Goal: Understand process/instructions

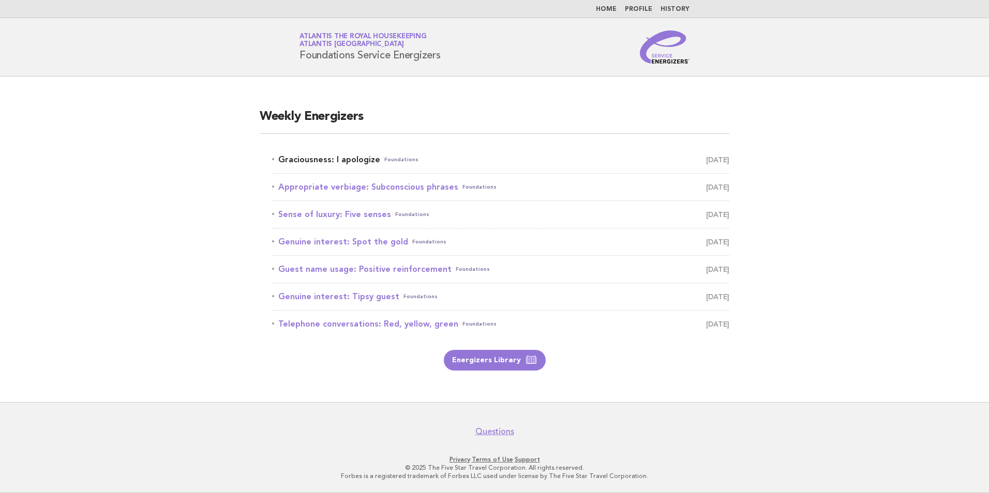
click at [370, 161] on link "Graciousness: I apologize Foundations September 9" at bounding box center [500, 160] width 457 height 14
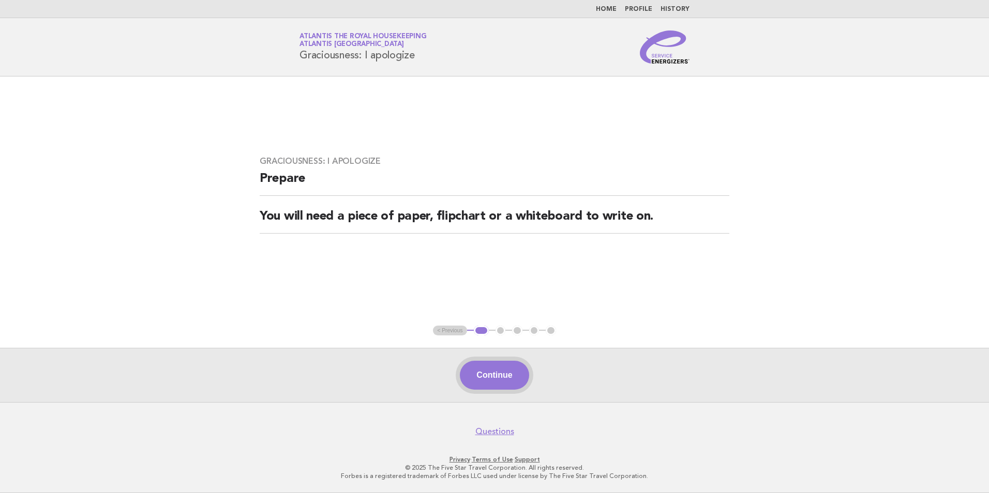
click at [507, 372] on button "Continue" at bounding box center [494, 375] width 69 height 29
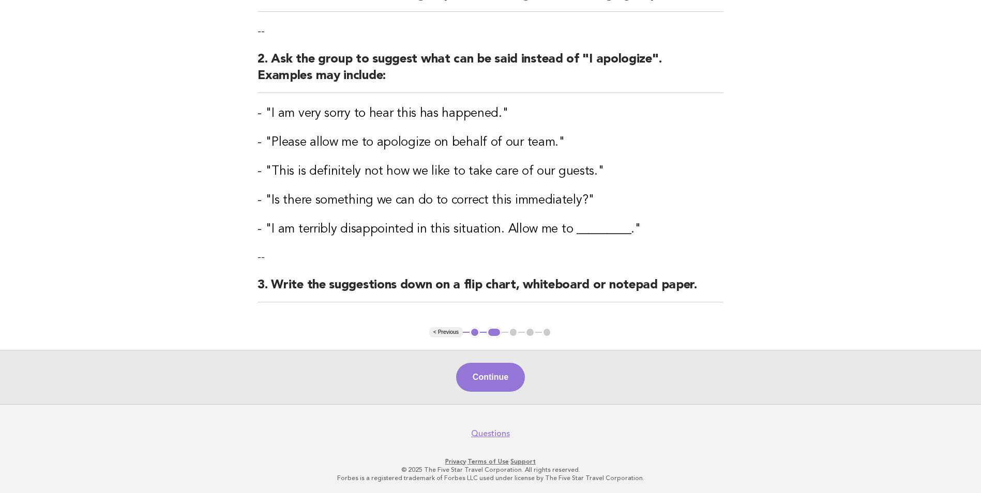
scroll to position [156, 0]
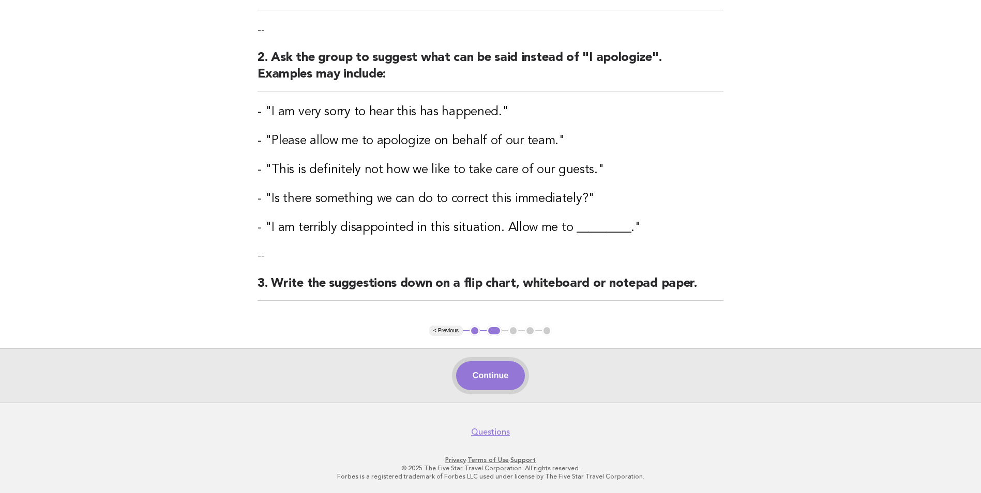
click at [482, 374] on button "Continue" at bounding box center [490, 376] width 69 height 29
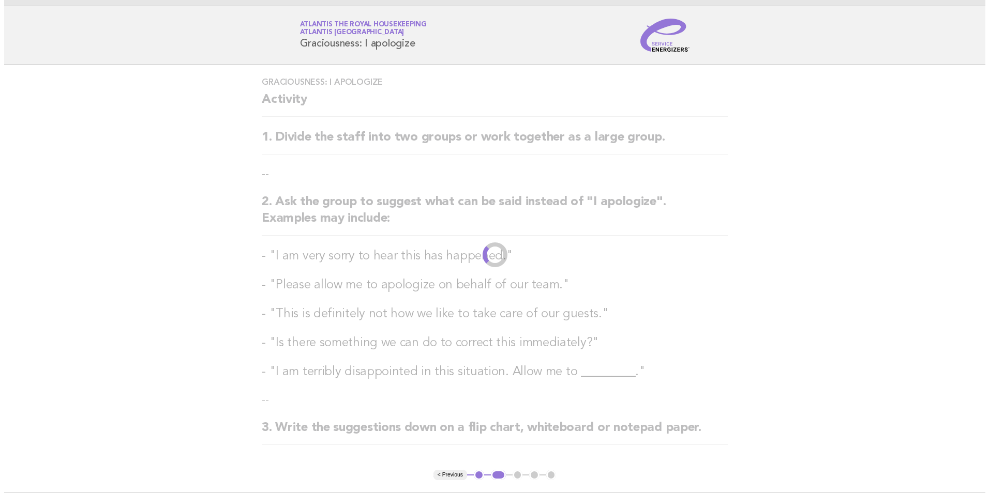
scroll to position [0, 0]
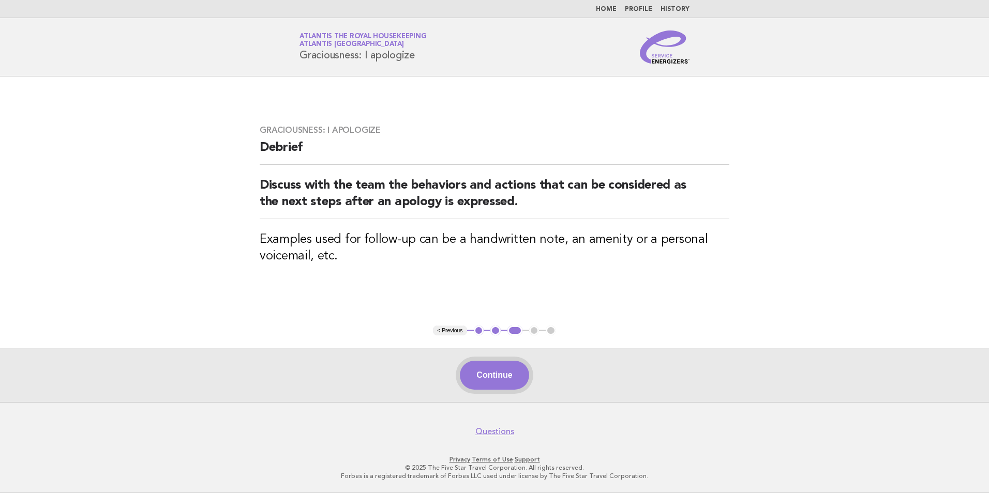
click at [497, 376] on button "Continue" at bounding box center [494, 375] width 69 height 29
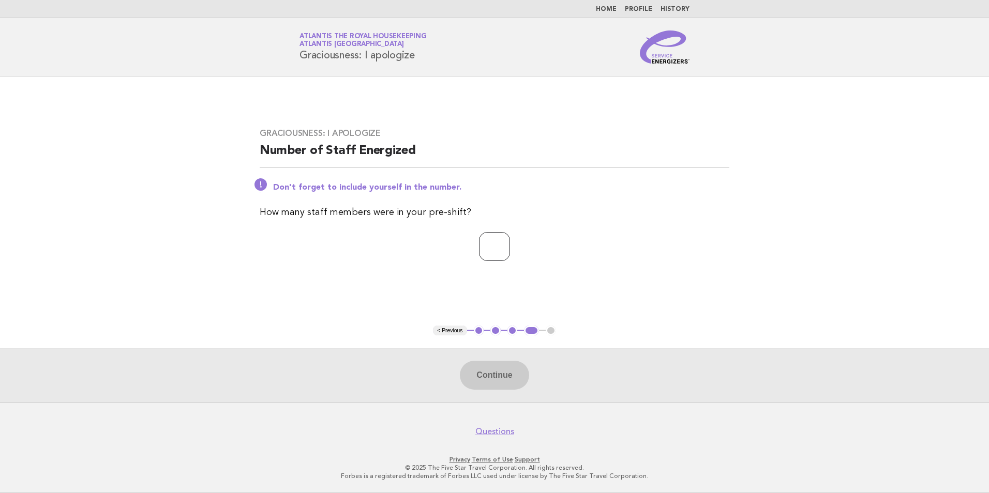
click at [490, 248] on input "number" at bounding box center [494, 246] width 31 height 29
type input "**"
click at [500, 372] on button "Continue" at bounding box center [494, 375] width 69 height 29
